Goal: Navigation & Orientation: Find specific page/section

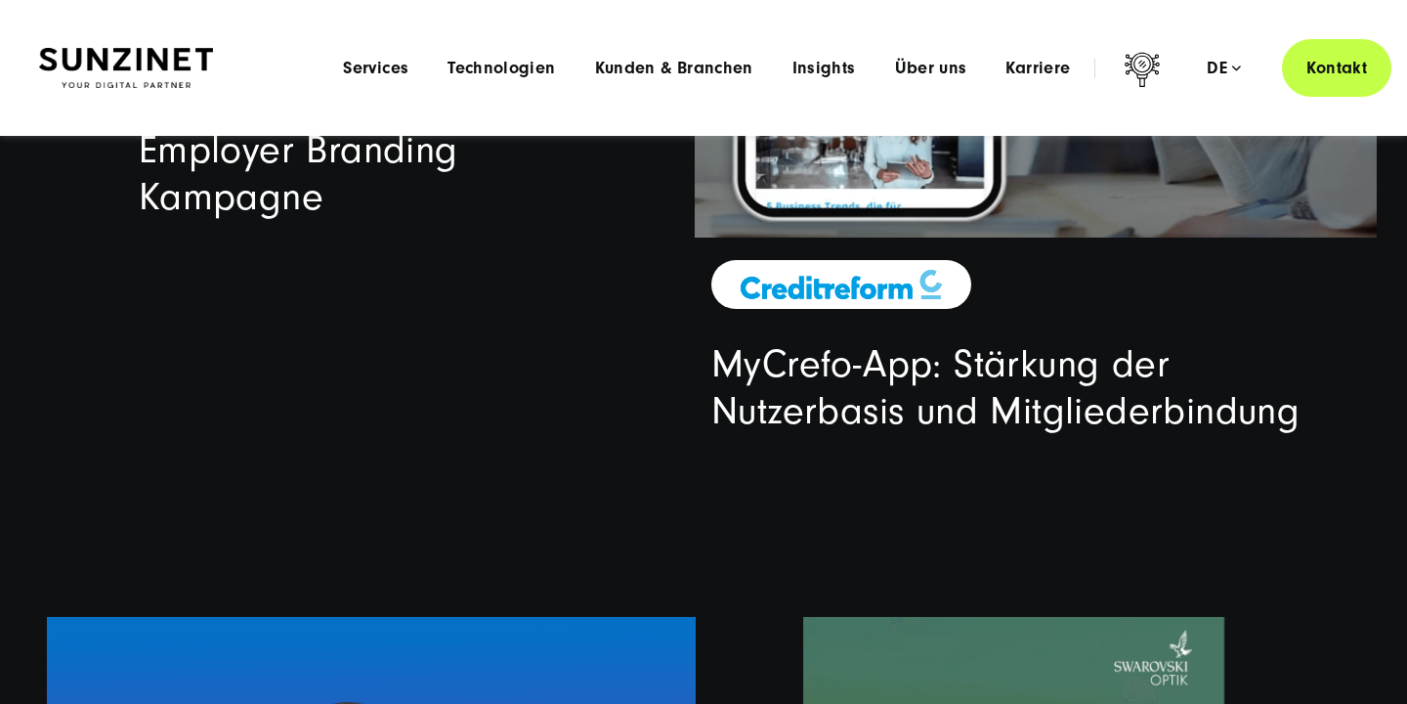
scroll to position [5618, 0]
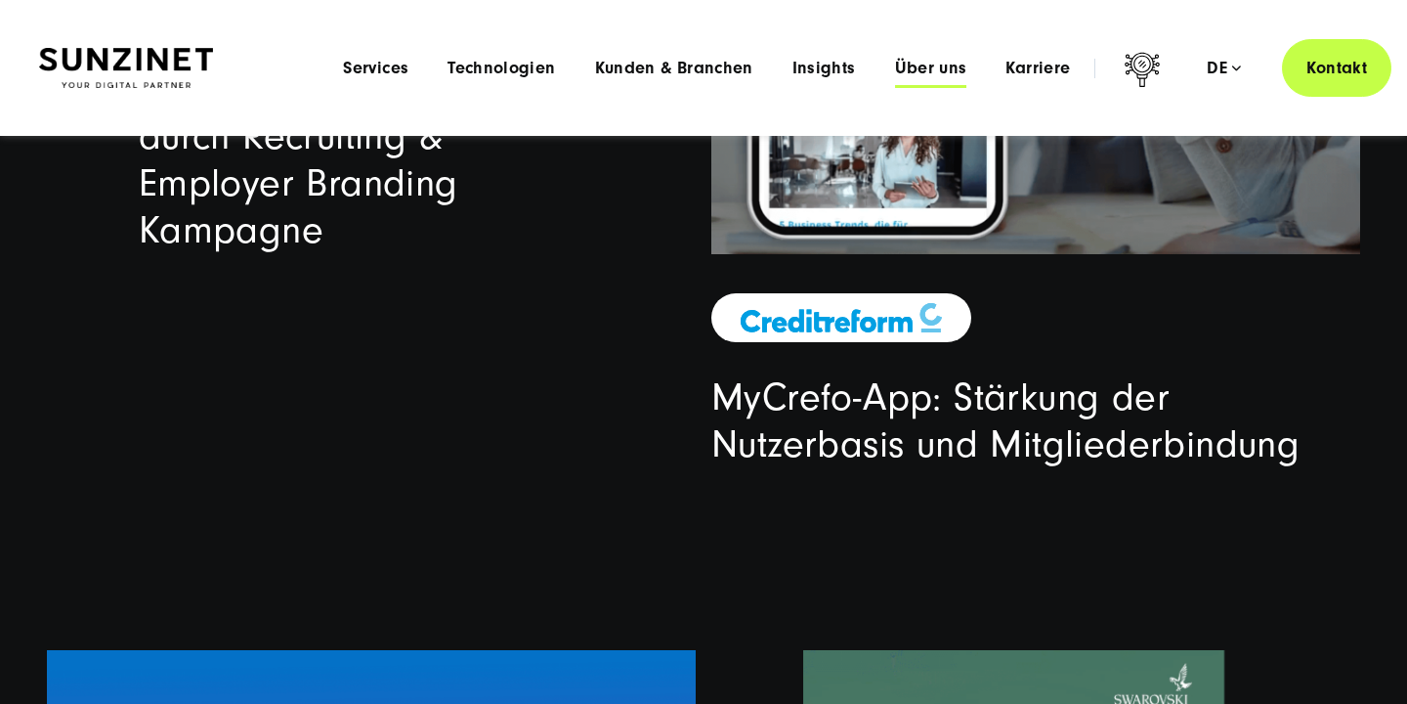
click at [918, 76] on span "Über uns" at bounding box center [931, 69] width 72 height 20
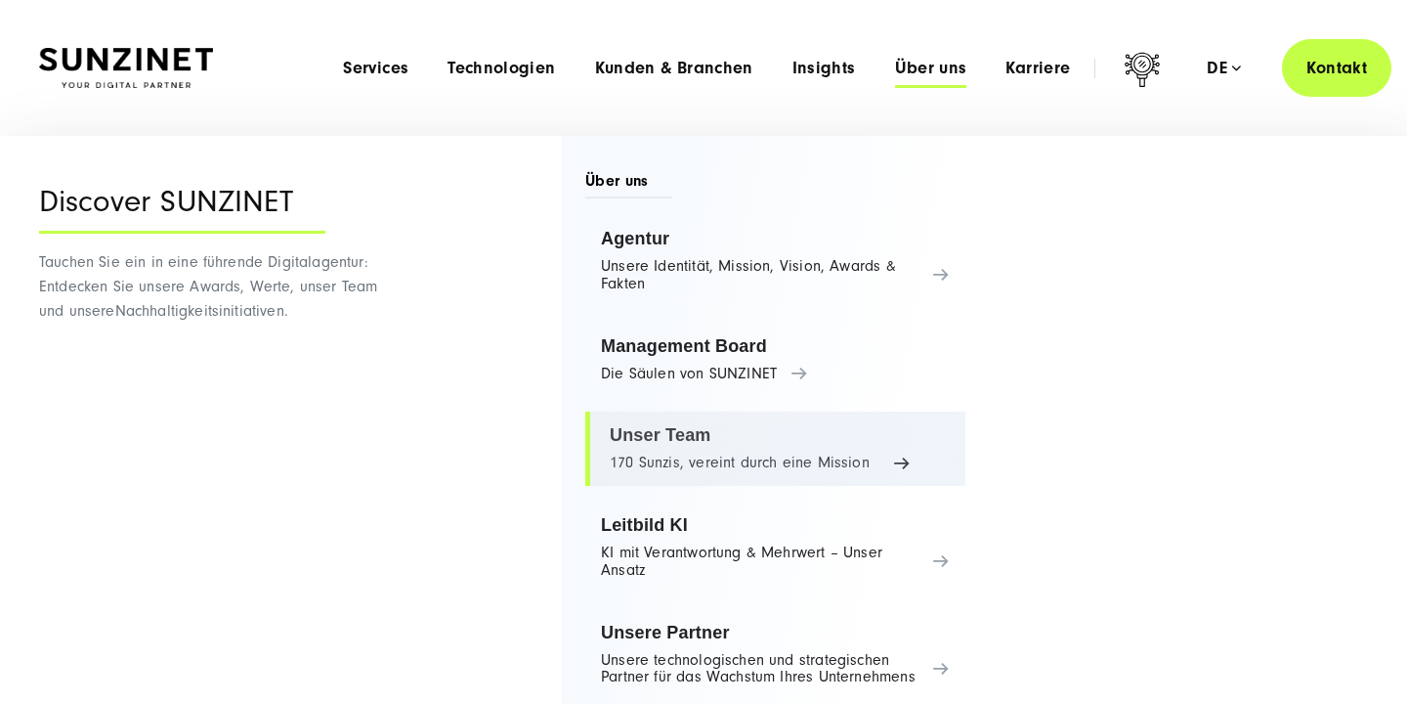
click at [699, 438] on link "Unser Team 170 Sunzis, vereint durch eine Mission" at bounding box center [775, 448] width 380 height 74
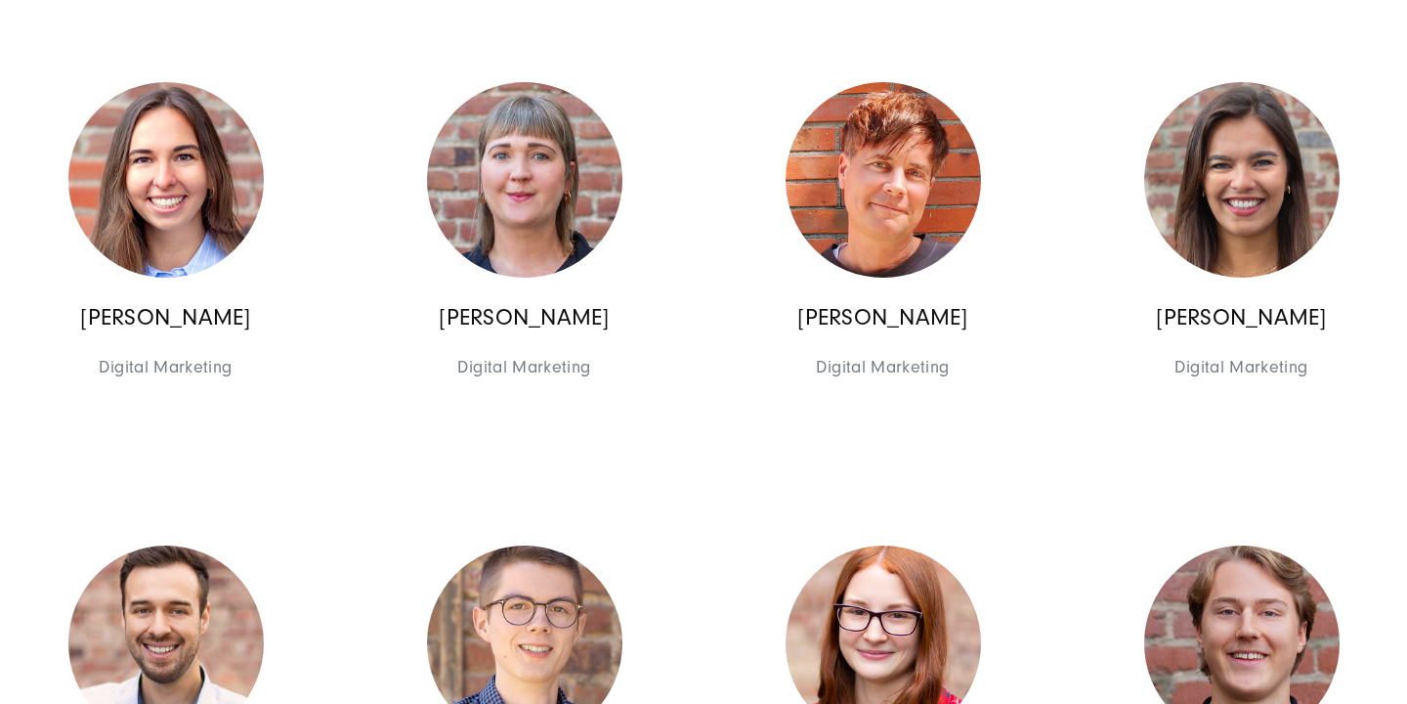
scroll to position [7201, 0]
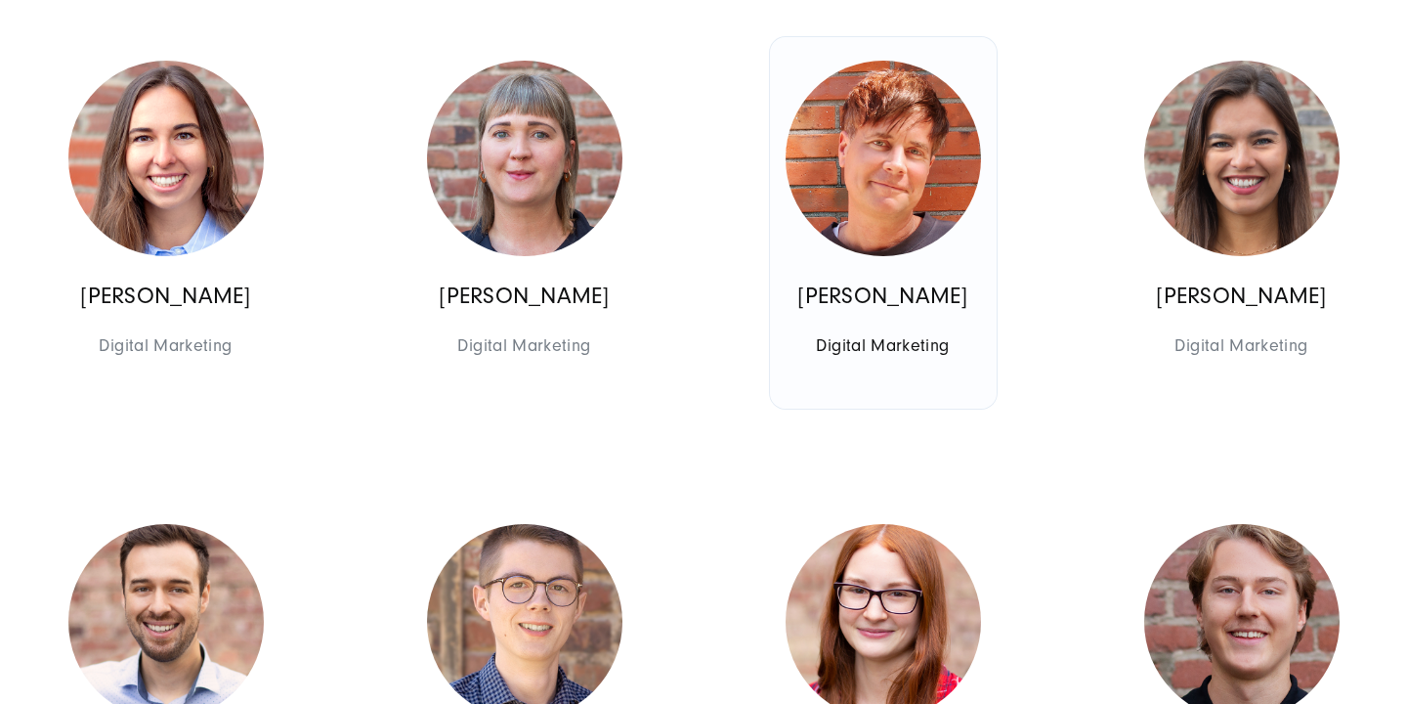
click at [908, 172] on img at bounding box center [883, 158] width 195 height 195
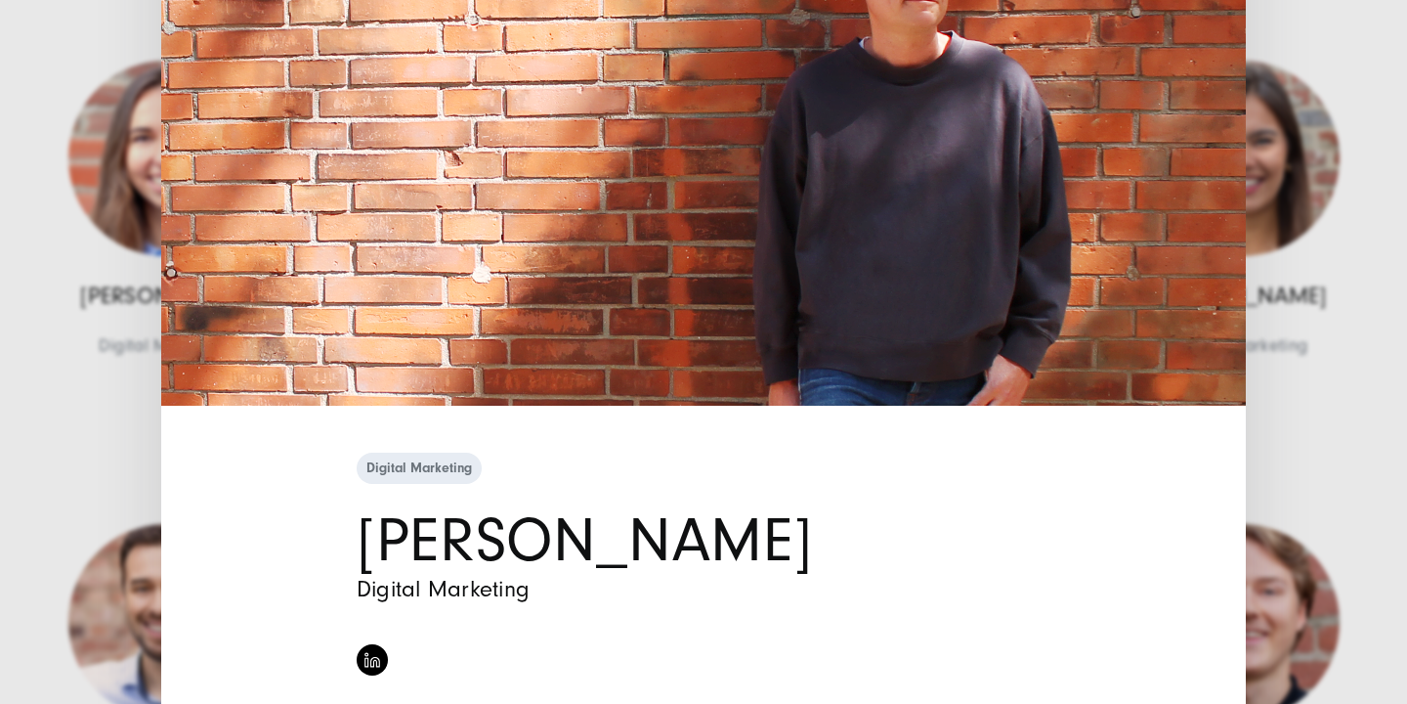
scroll to position [0, 0]
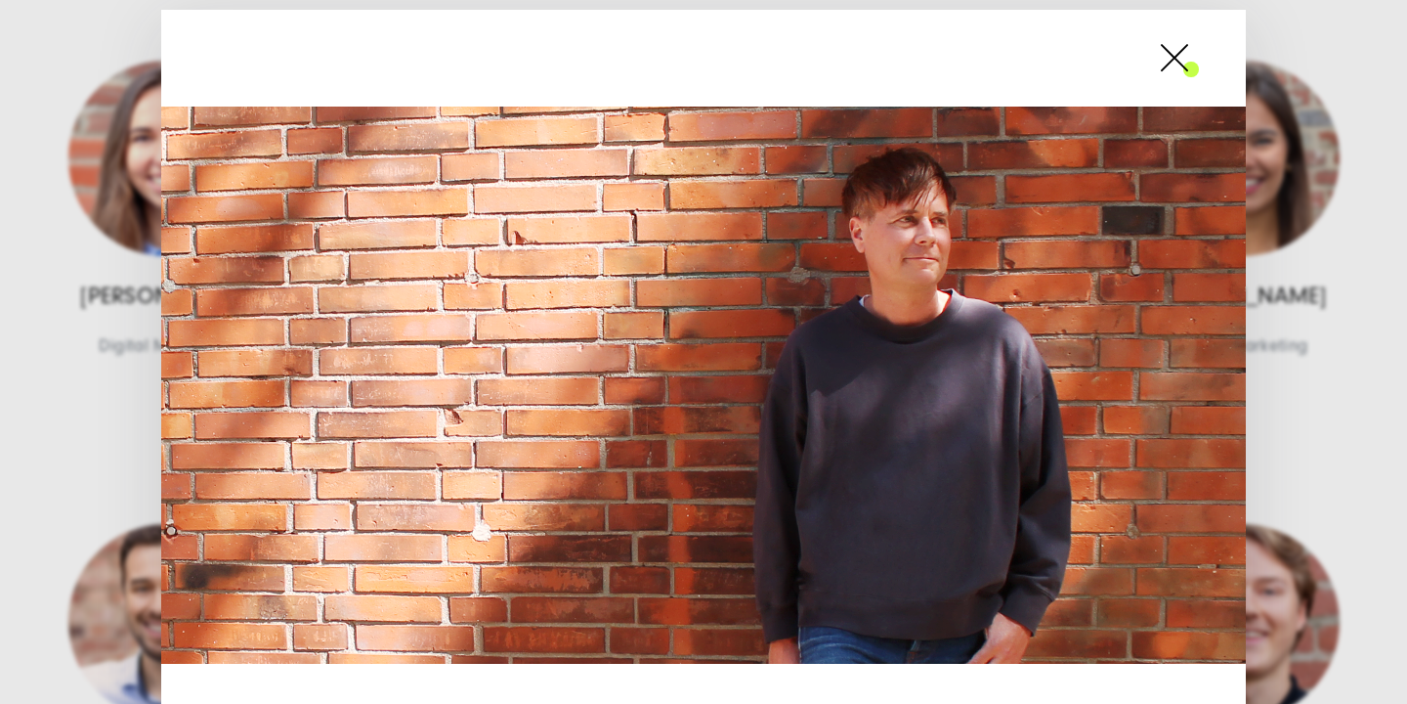
click at [46, 475] on div "Digital Marketing [PERSON_NAME] Digital Marketing" at bounding box center [703, 352] width 1407 height 704
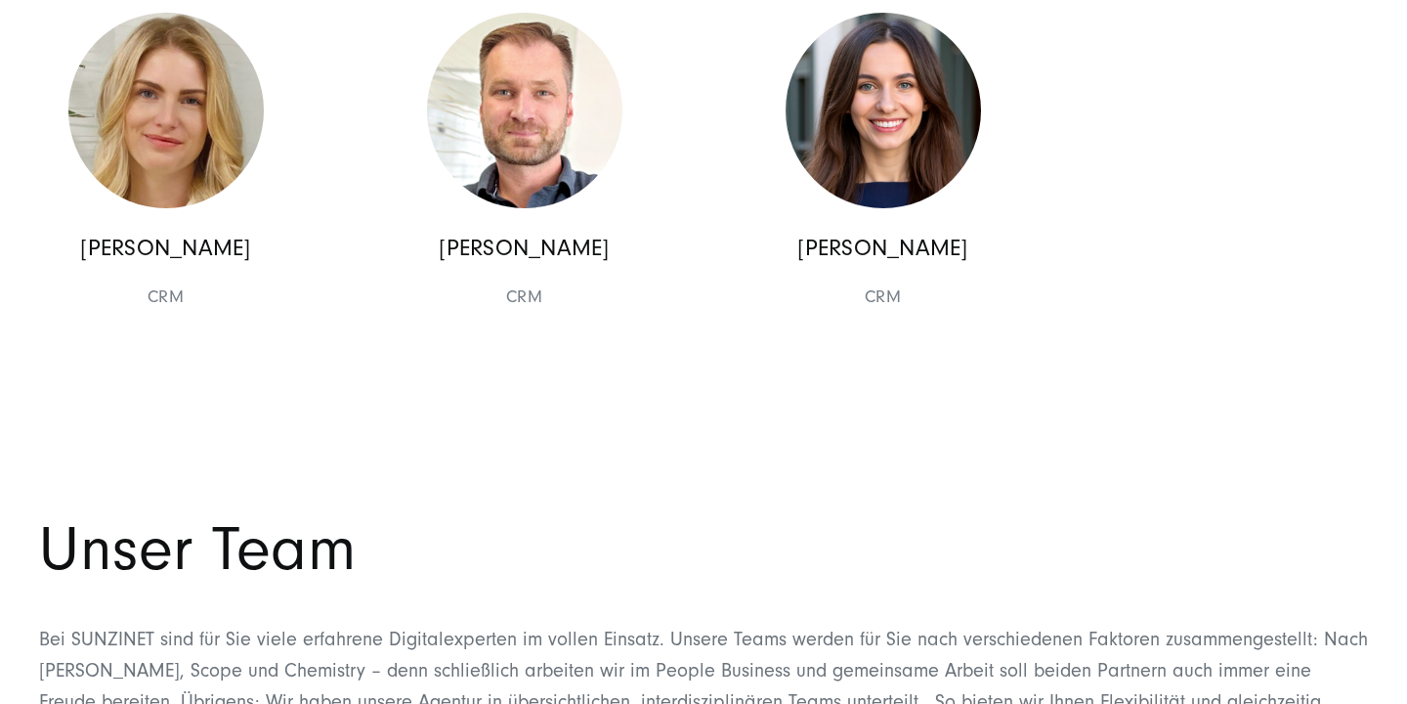
scroll to position [18529, 0]
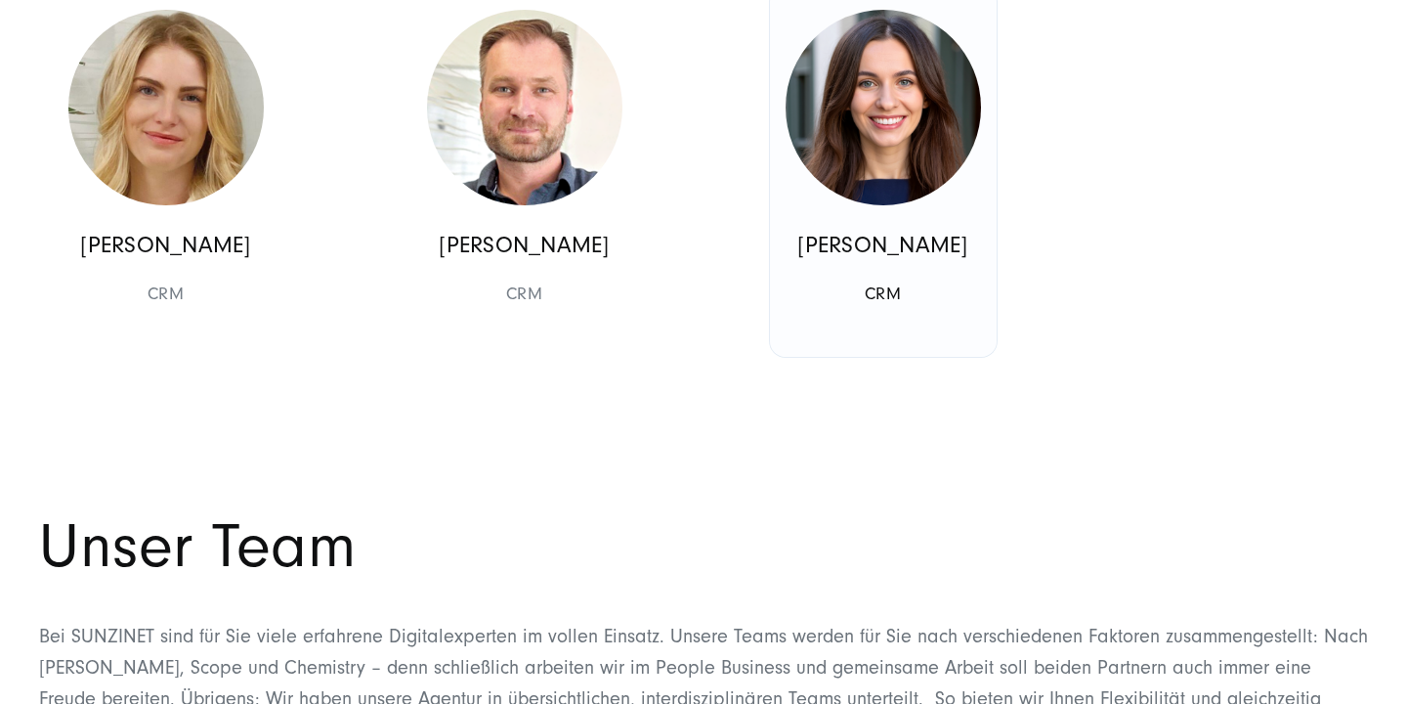
click at [880, 205] on img at bounding box center [883, 107] width 195 height 195
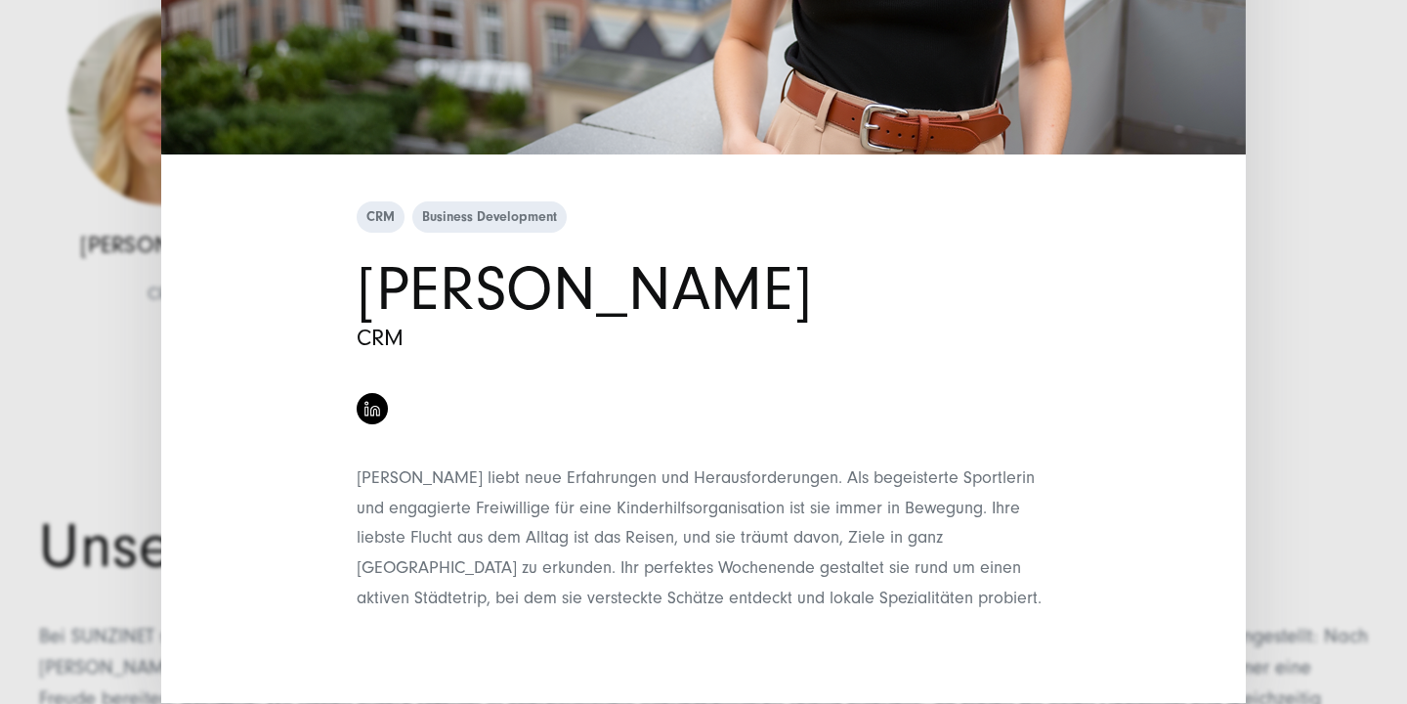
scroll to position [518, 0]
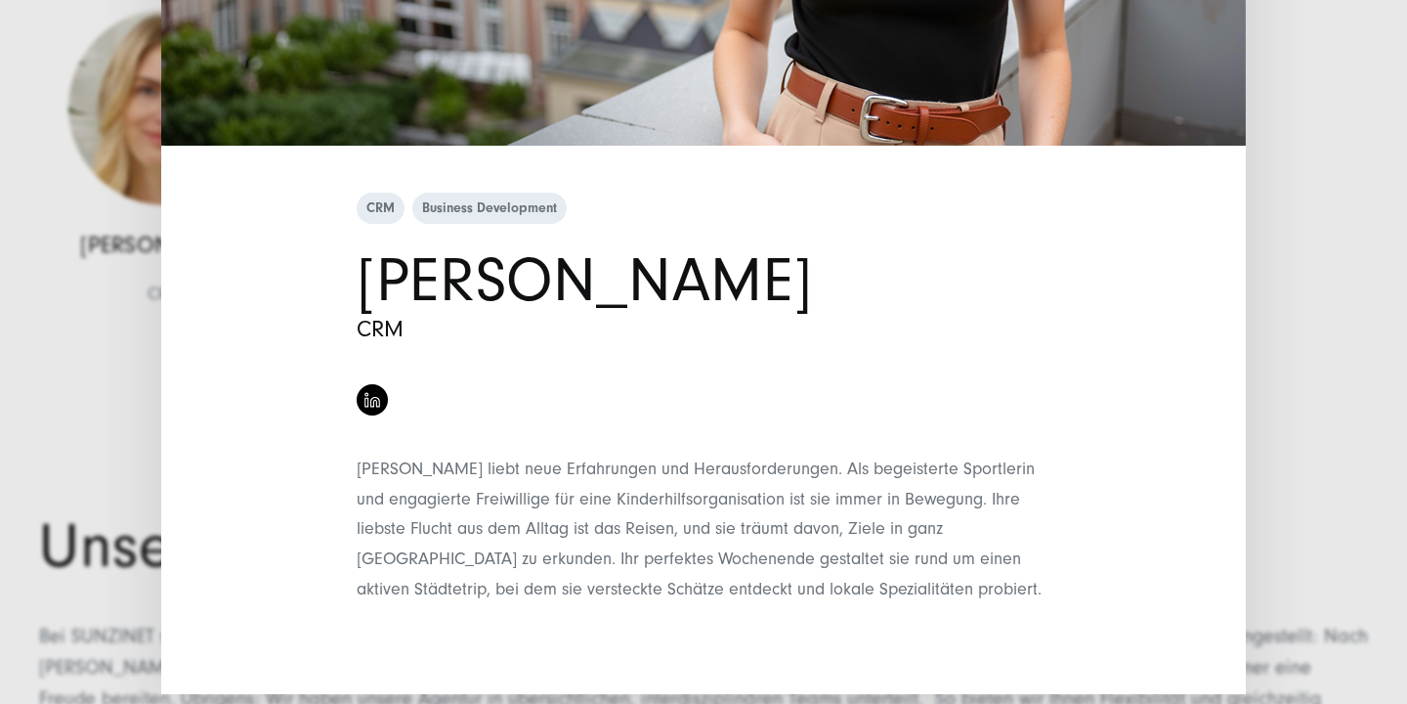
click at [1268, 536] on div "CRM Business Development [PERSON_NAME] CRM" at bounding box center [703, 352] width 1407 height 704
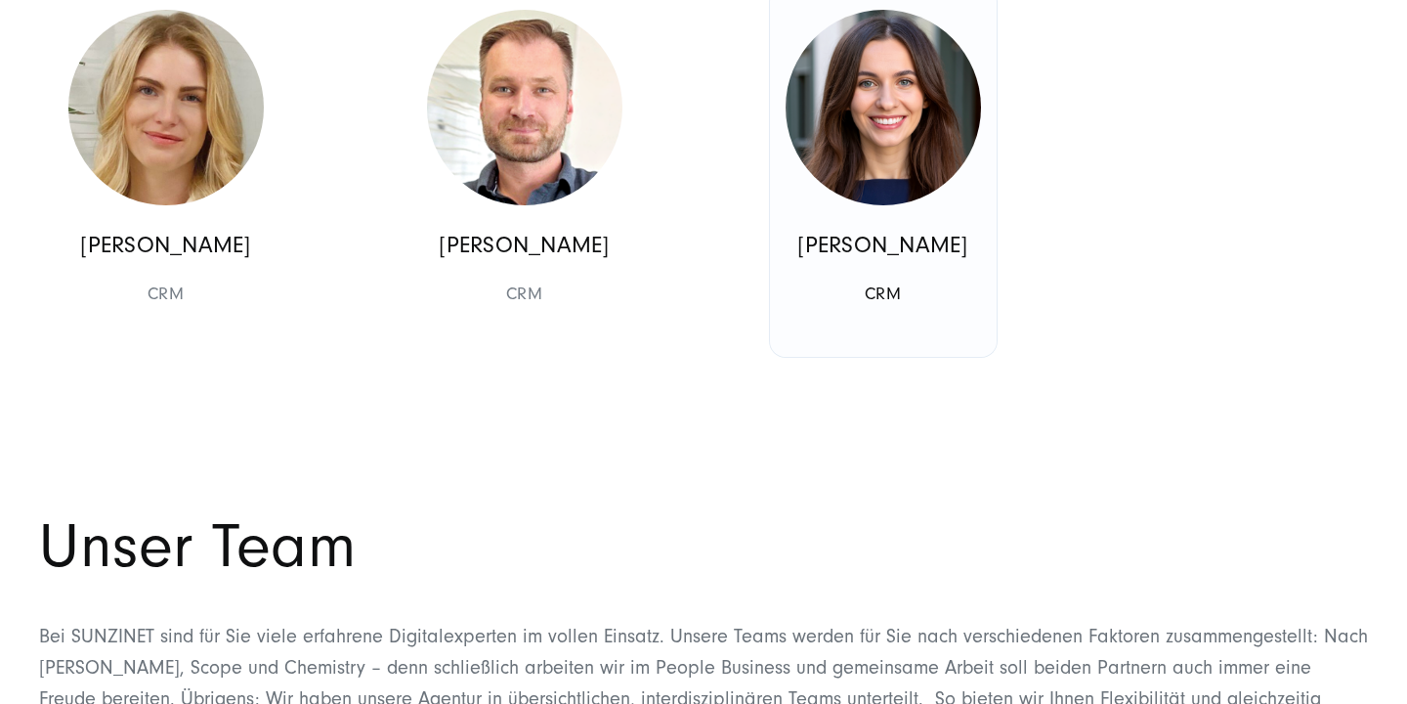
click at [892, 205] on img at bounding box center [883, 107] width 195 height 195
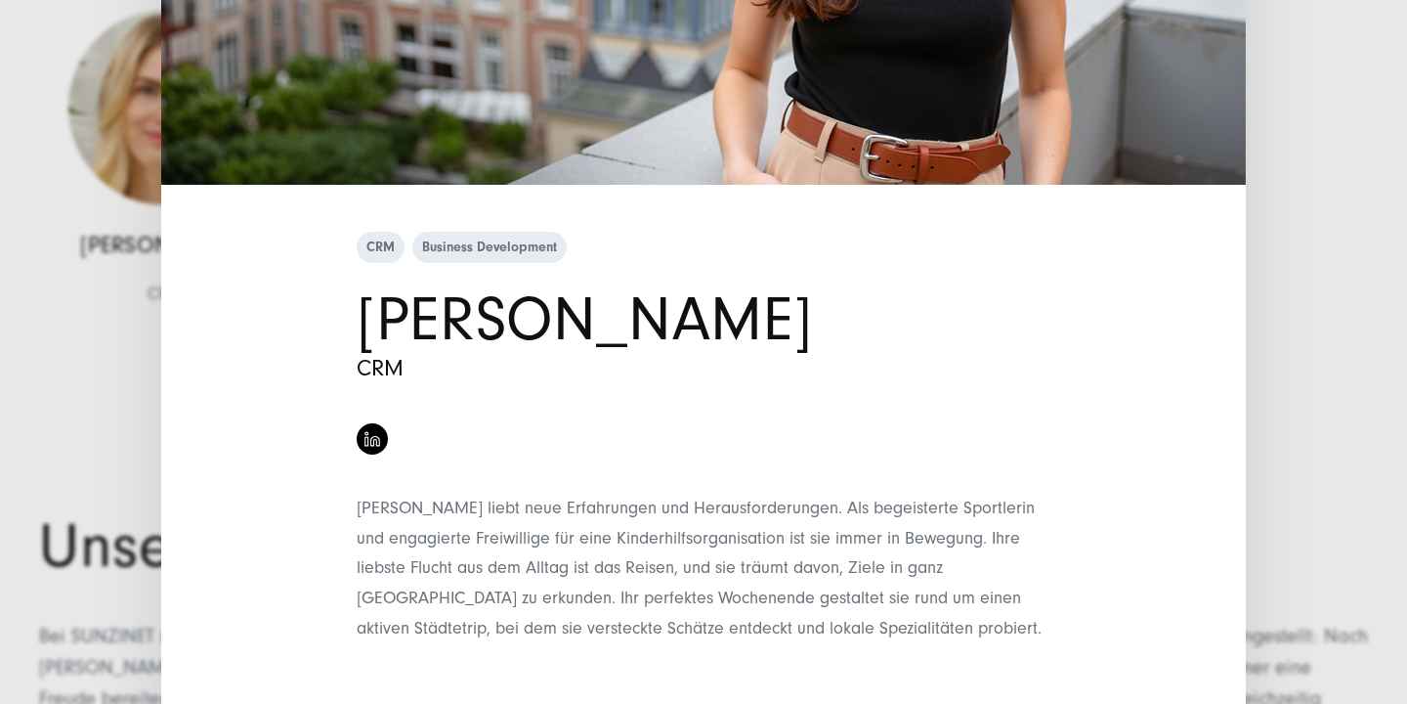
scroll to position [481, 0]
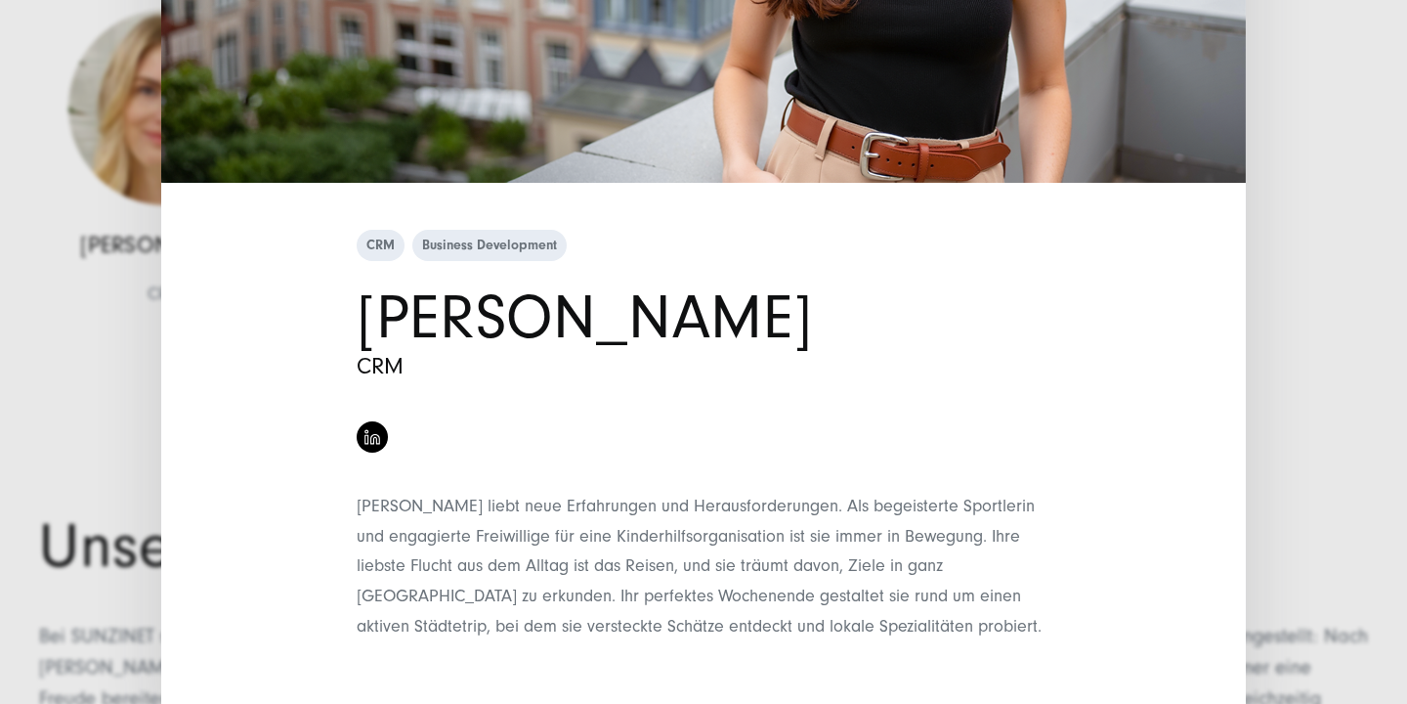
click at [1297, 478] on div "CRM Business Development [PERSON_NAME] CRM" at bounding box center [703, 352] width 1407 height 704
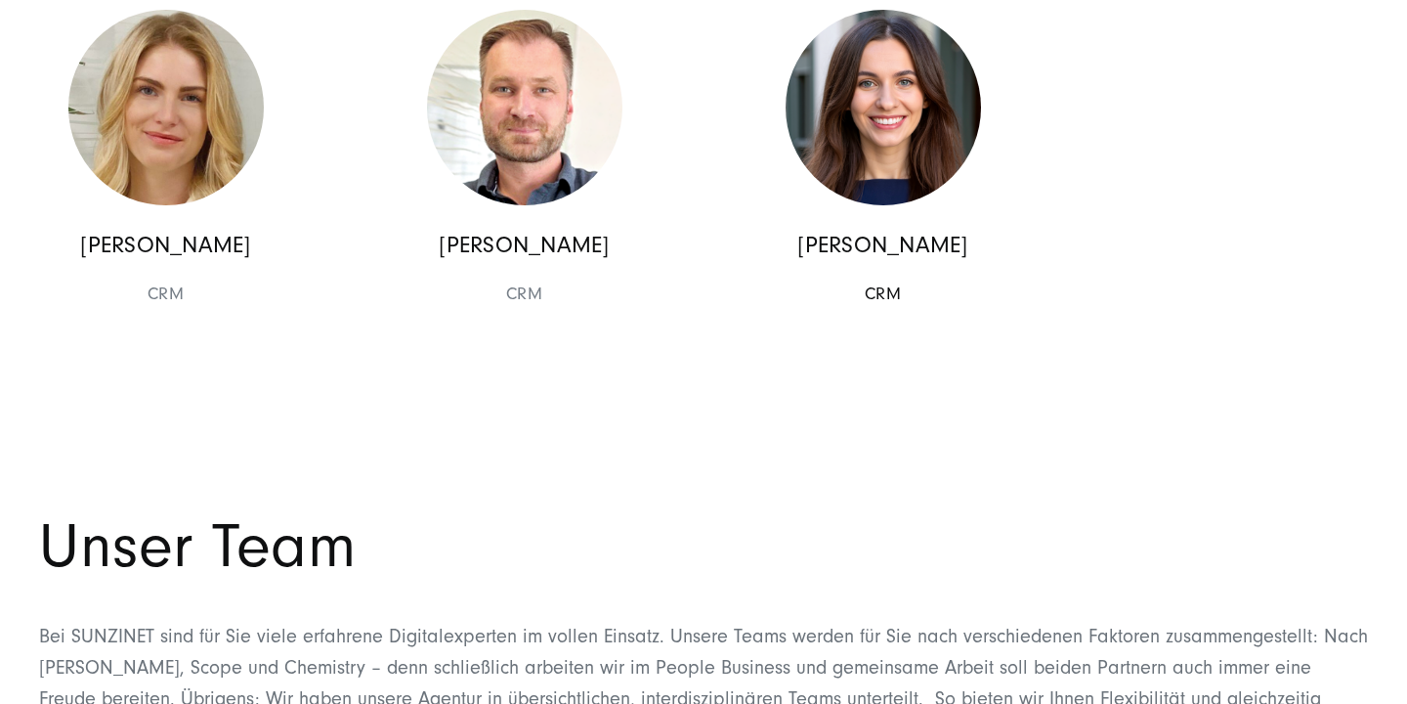
scroll to position [18690, 0]
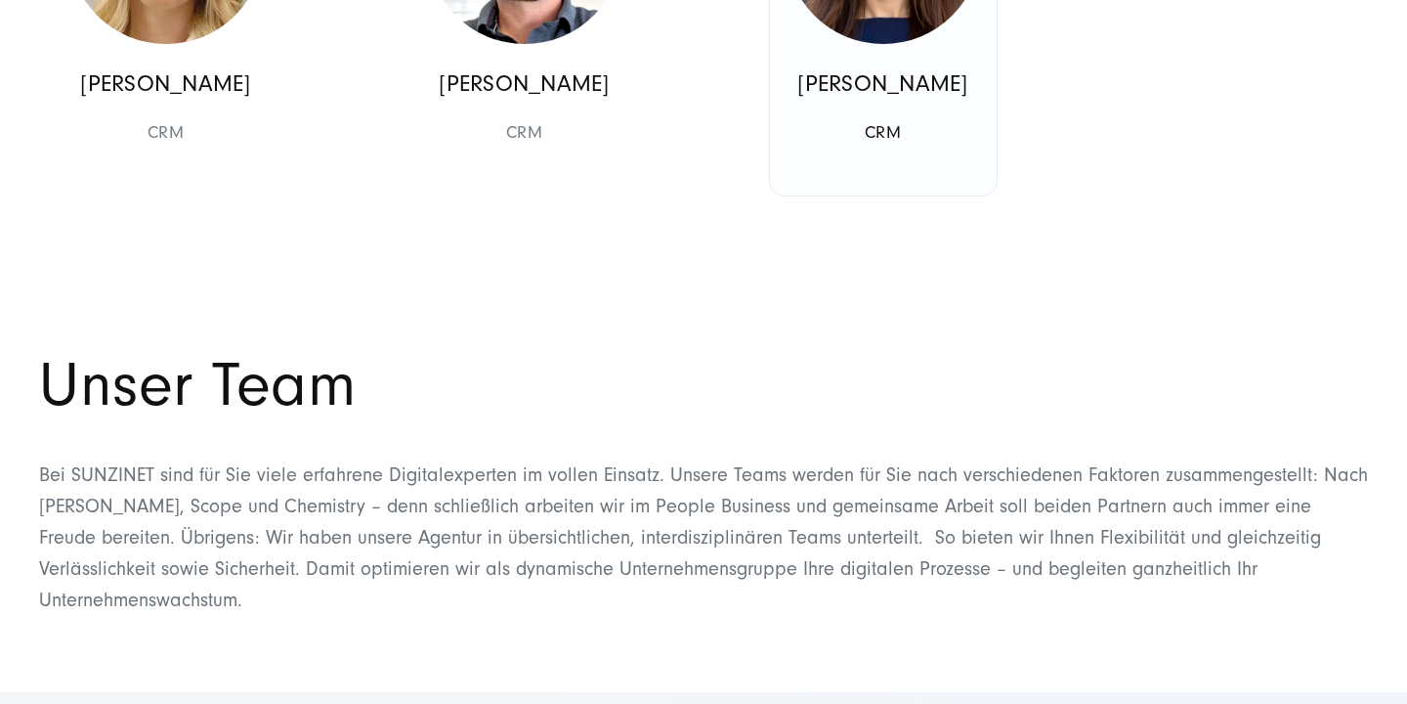
click at [910, 166] on link "[PERSON_NAME] CRM CRM Business Development" at bounding box center [883, 10] width 227 height 371
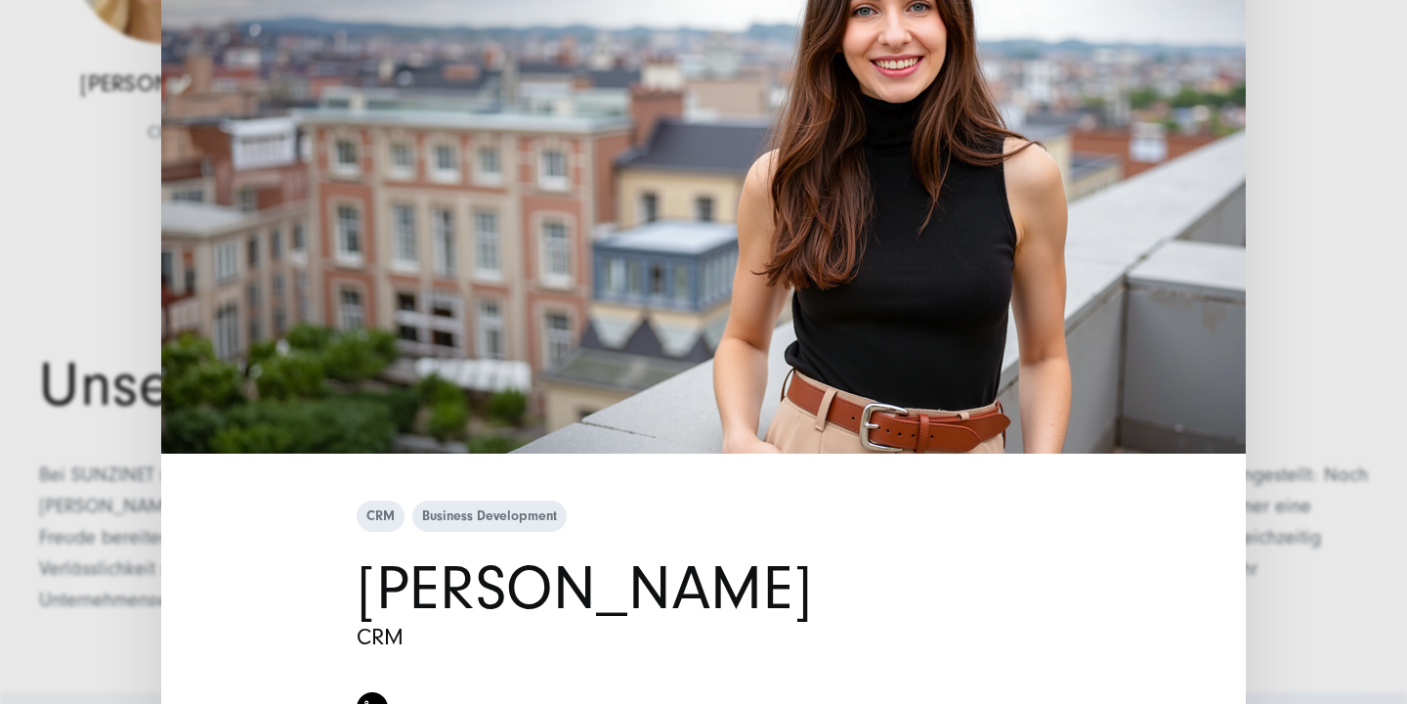
scroll to position [518, 0]
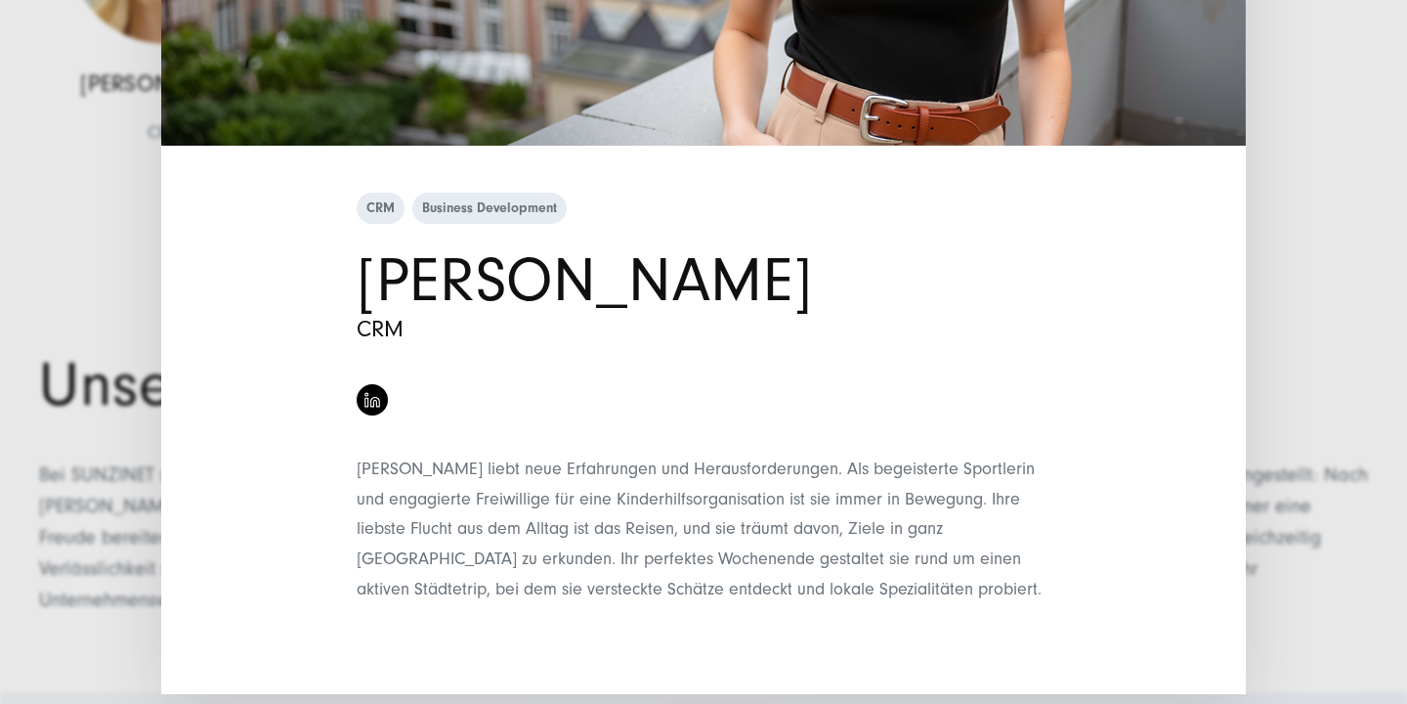
click at [65, 345] on div "CRM Business Development [PERSON_NAME] CRM" at bounding box center [703, 352] width 1407 height 704
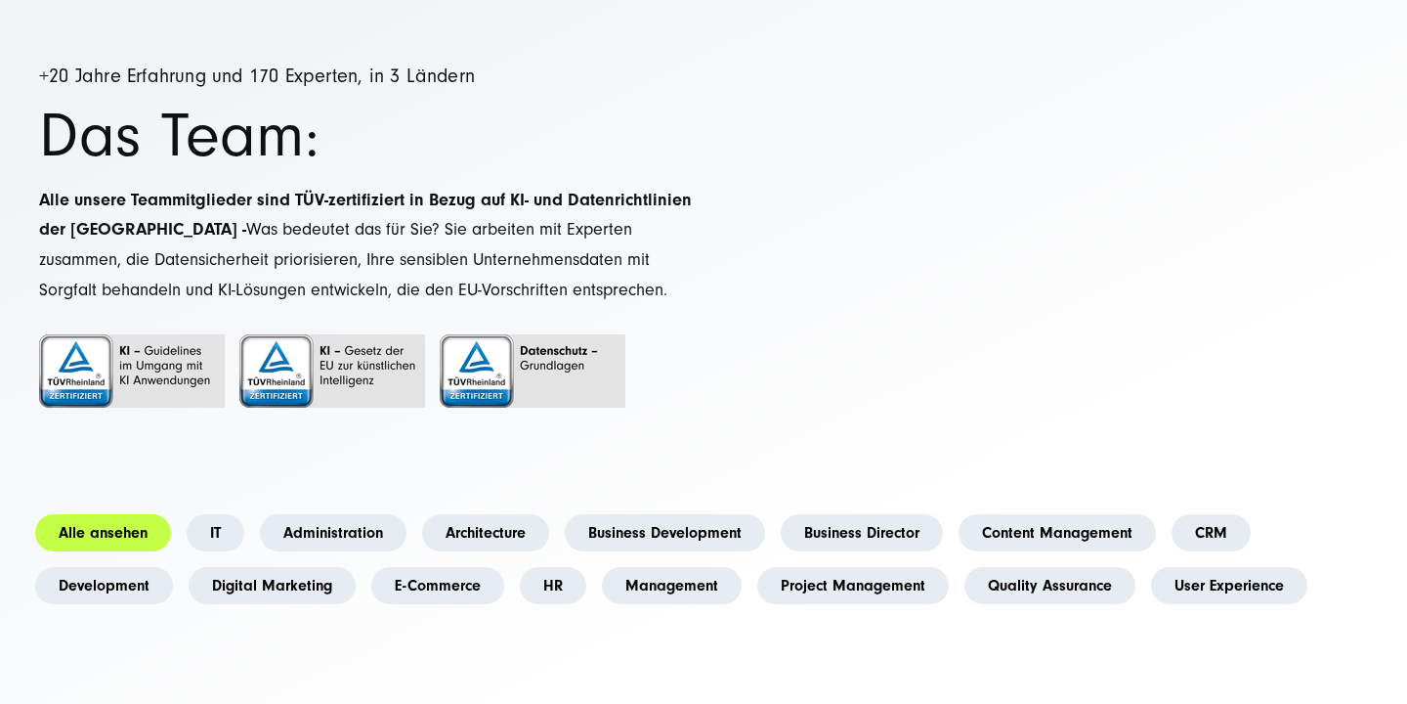
scroll to position [109, 0]
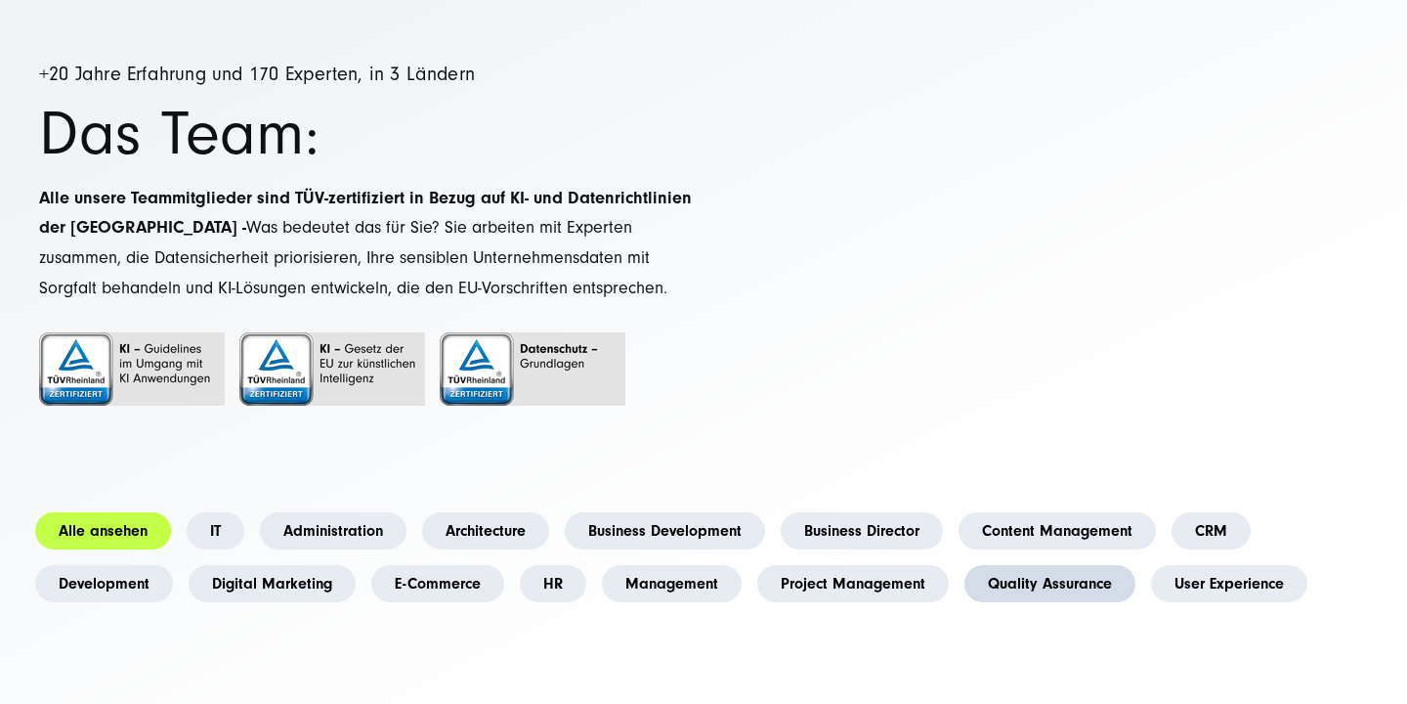
click at [1032, 566] on link "Quality Assurance" at bounding box center [1049, 583] width 171 height 37
click at [1014, 599] on link "Quality Assurance" at bounding box center [1049, 583] width 171 height 37
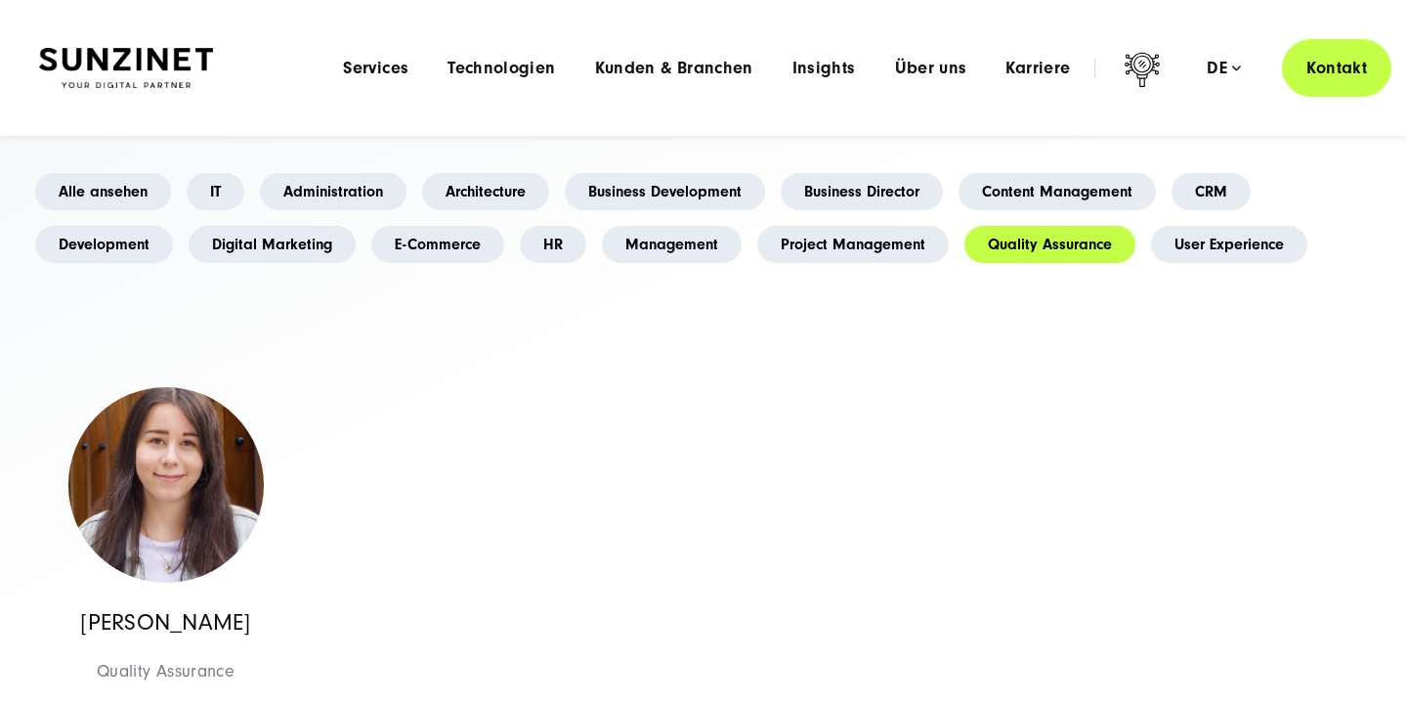
scroll to position [404, 0]
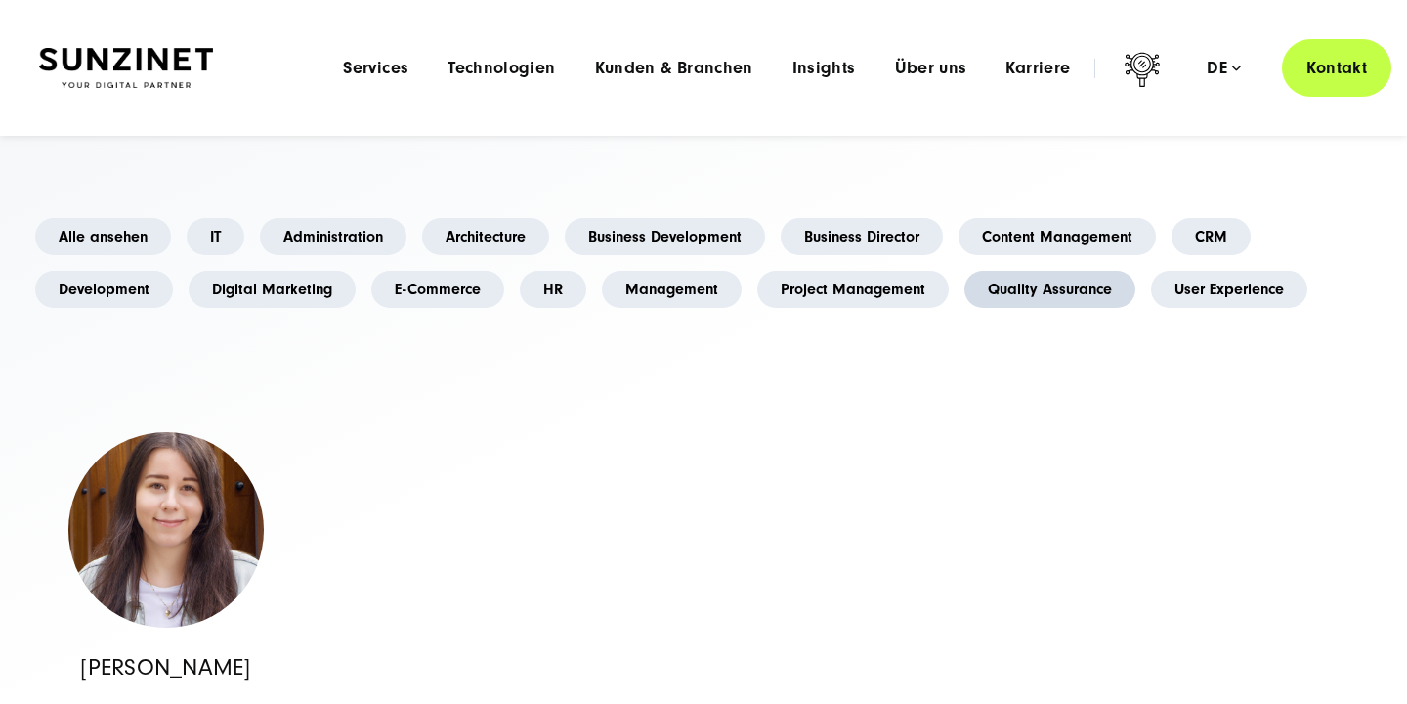
click at [1031, 289] on link "Quality Assurance" at bounding box center [1049, 289] width 171 height 37
